Goal: Task Accomplishment & Management: Complete application form

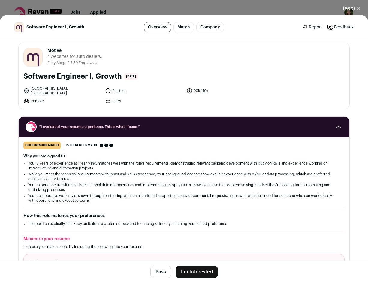
scroll to position [36, 0]
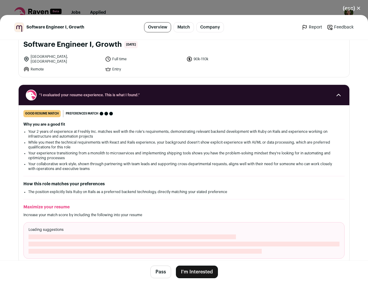
click at [204, 272] on button "I'm Interested" at bounding box center [197, 272] width 42 height 13
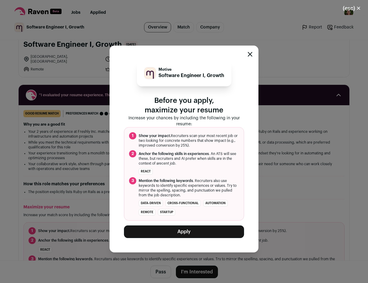
click at [193, 230] on button "Apply" at bounding box center [184, 232] width 120 height 13
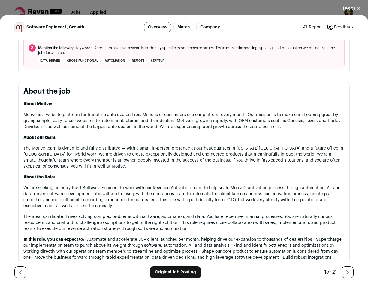
scroll to position [207, 0]
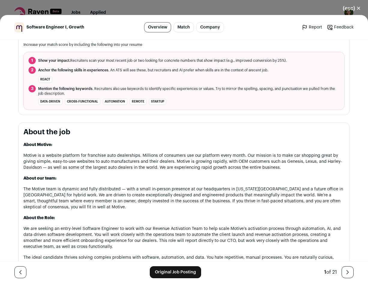
click at [28, 154] on p "Motive is a website platform for franchise auto dealerships. Millions of consum…" at bounding box center [183, 162] width 321 height 18
copy p "Motive"
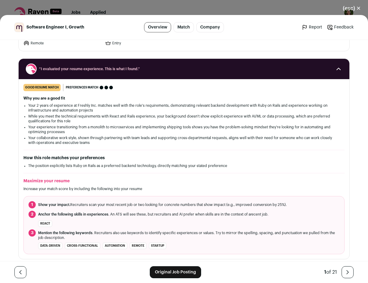
scroll to position [0, 0]
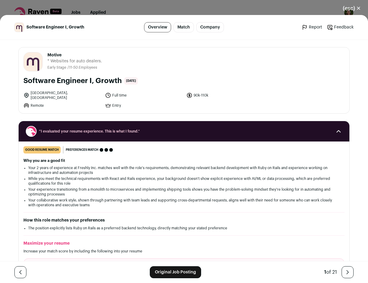
drag, startPoint x: 19, startPoint y: 77, endPoint x: 120, endPoint y: 79, distance: 101.2
click at [120, 79] on div "Motive [DOMAIN_NAME] Public / Private Private Valuation Unknown Company size 11…" at bounding box center [184, 80] width 331 height 66
copy h1 "Software Engineer I, Growth"
